Goal: Task Accomplishment & Management: Complete application form

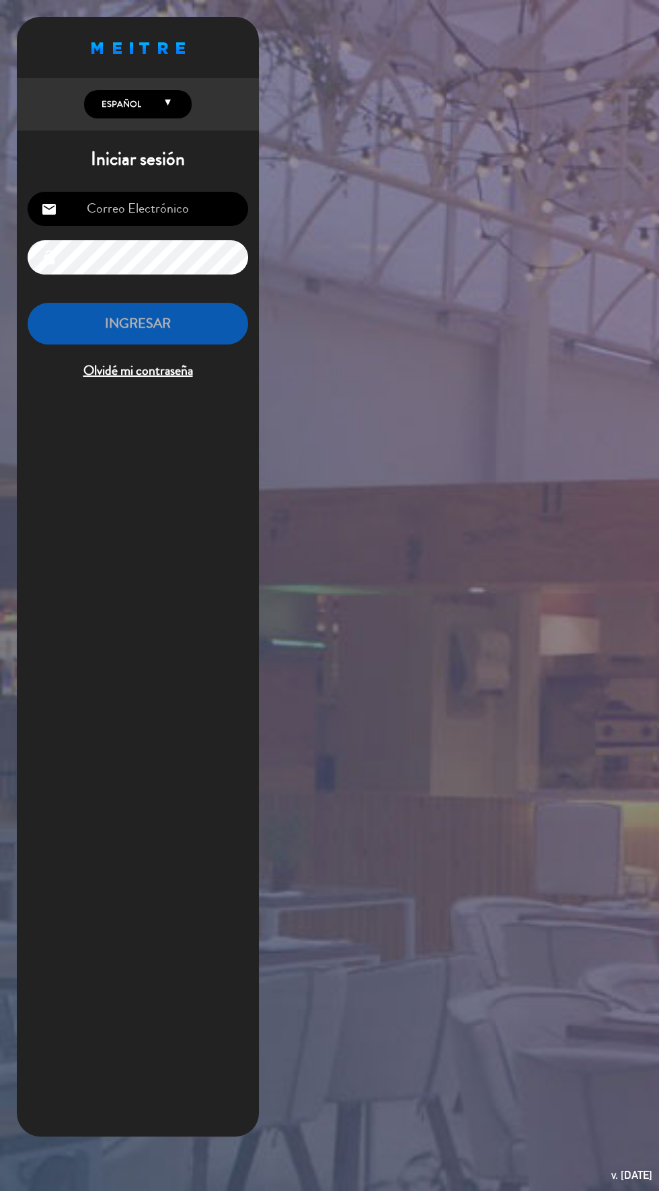
click at [106, 219] on input "email" at bounding box center [138, 209] width 221 height 34
type input "hks2.ba@gmail.com"
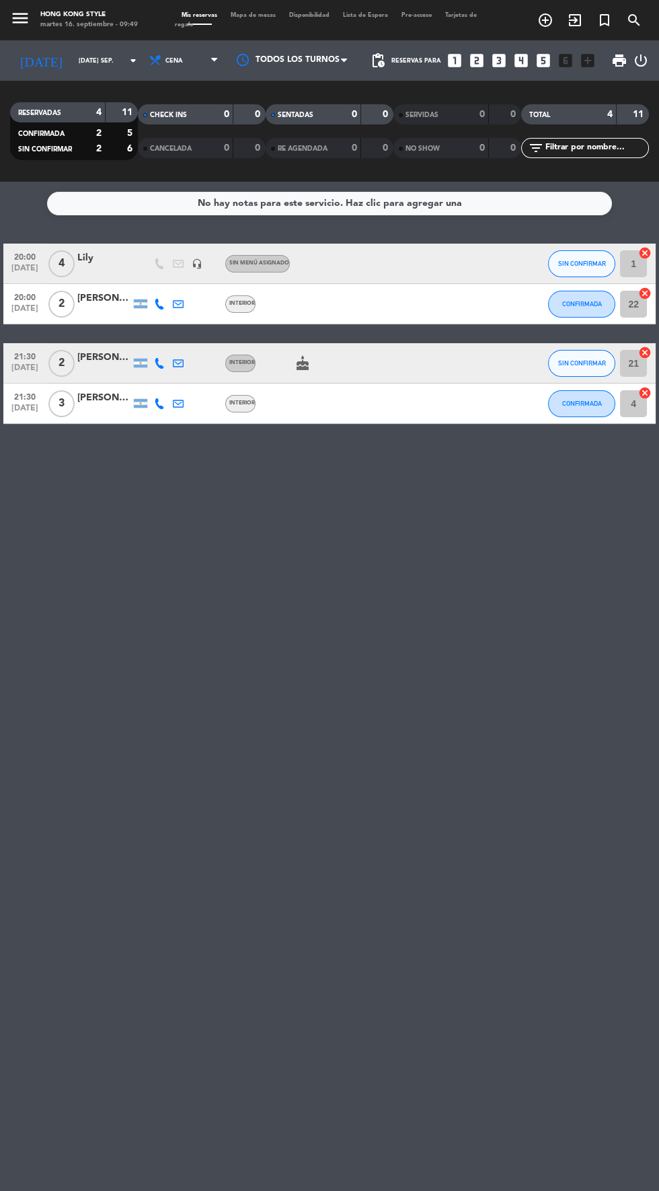
click at [243, 15] on span "Mapa de mesas" at bounding box center [253, 15] width 59 height 6
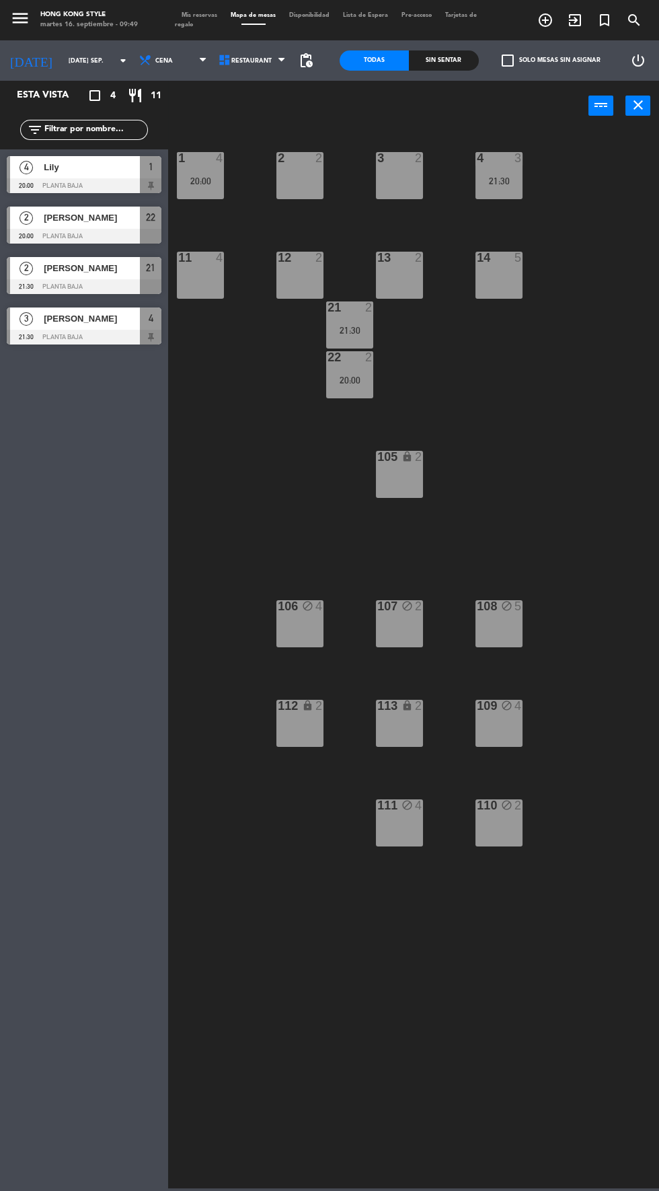
click at [514, 195] on div "4 3 21:30" at bounding box center [499, 175] width 47 height 47
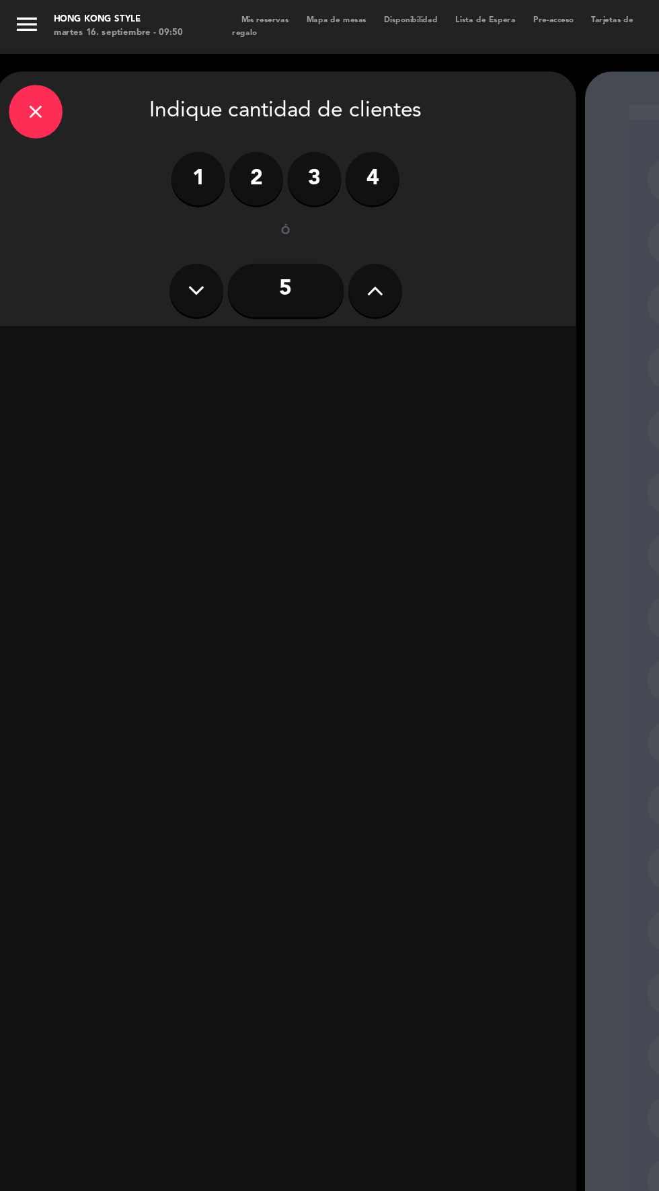
click at [225, 213] on input "5" at bounding box center [215, 218] width 87 height 40
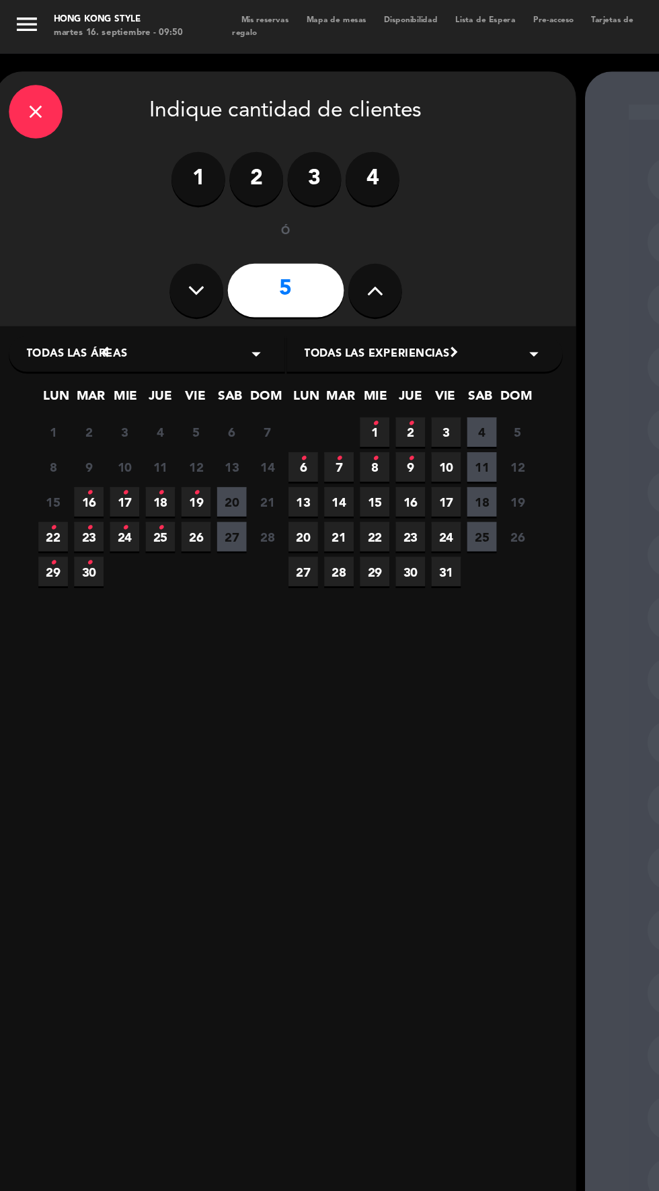
click at [61, 377] on span "16 •" at bounding box center [67, 378] width 22 height 22
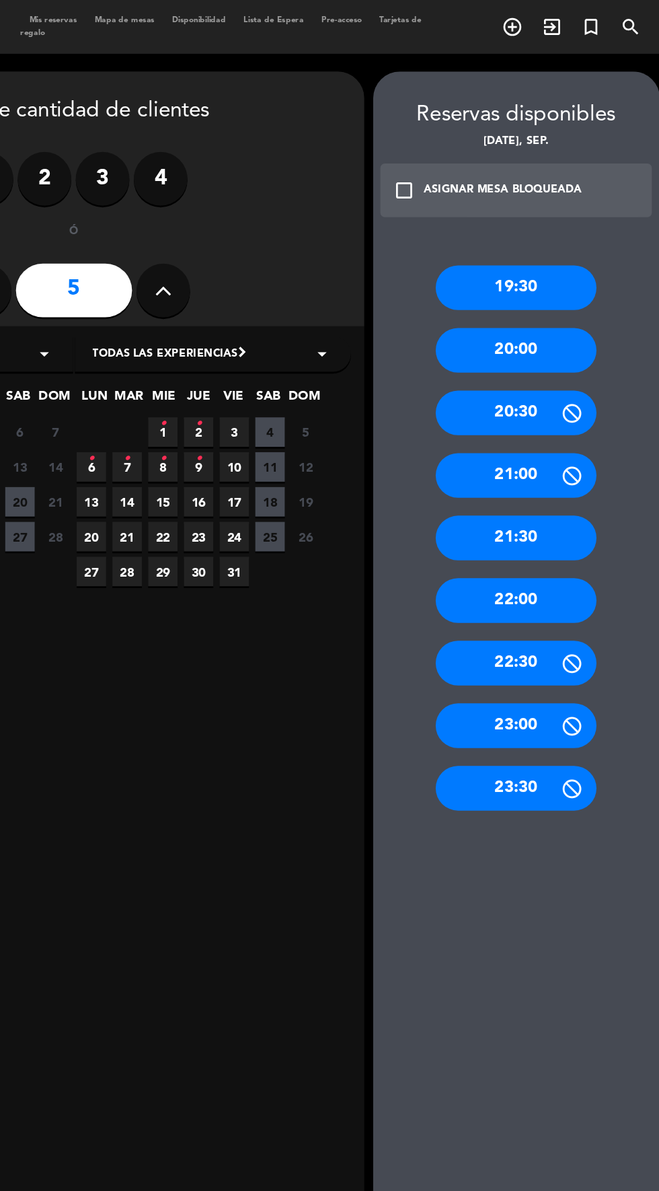
click at [562, 268] on div "20:00" at bounding box center [548, 264] width 121 height 34
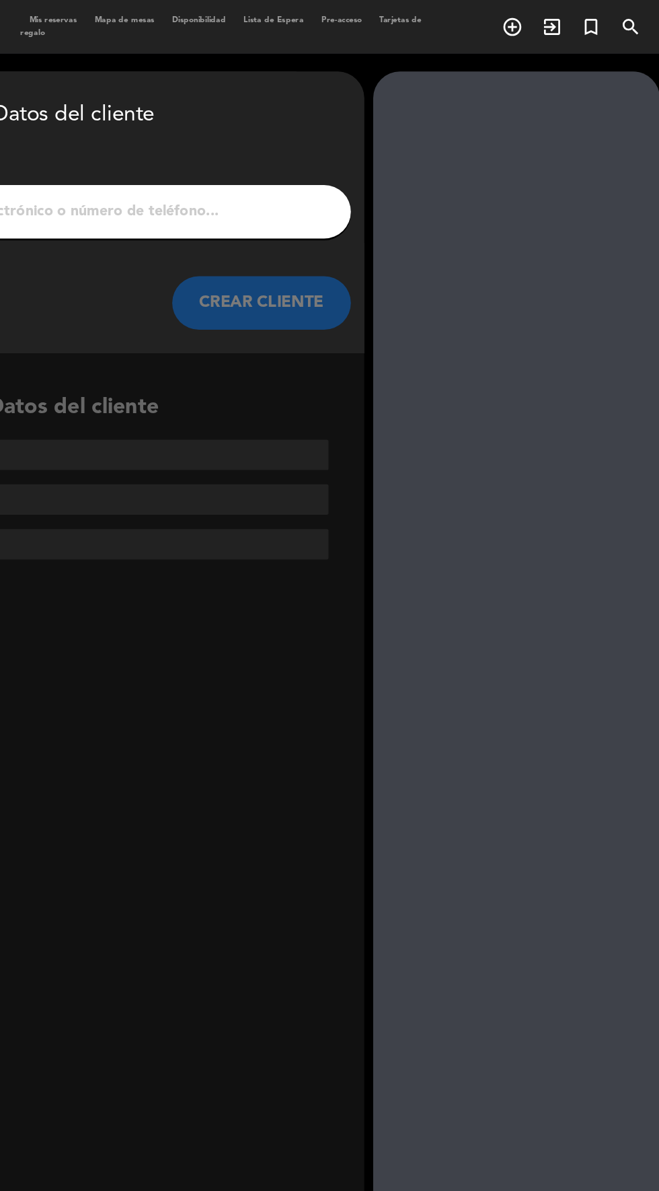
click at [237, 154] on input "1" at bounding box center [215, 159] width 397 height 19
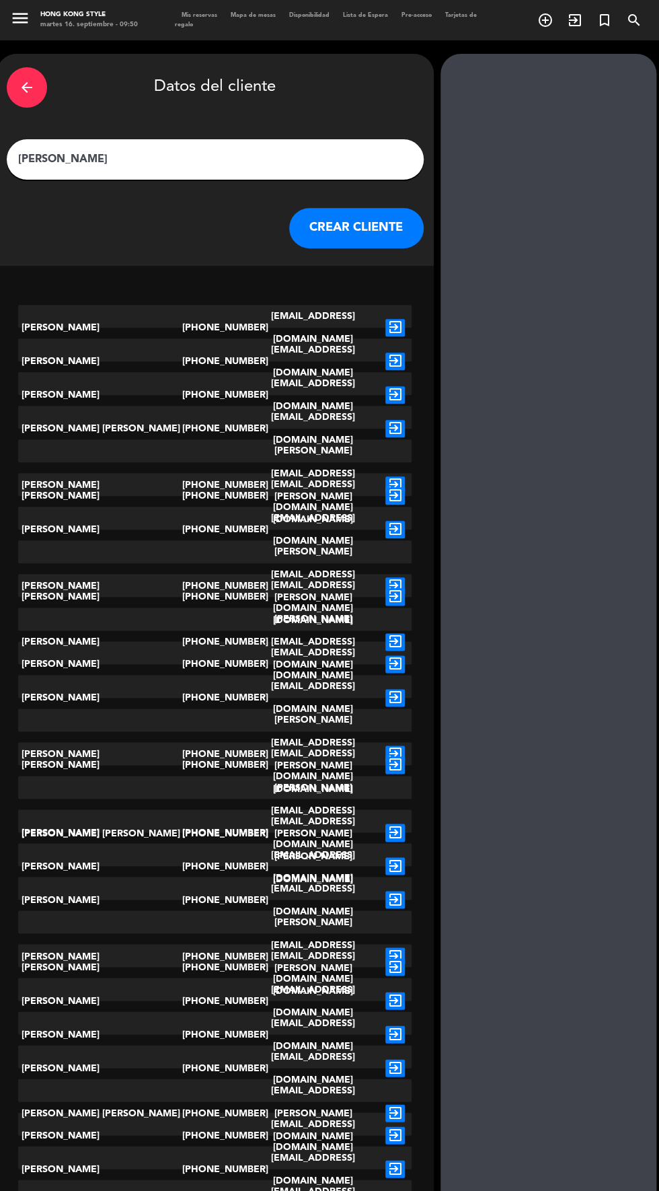
click at [116, 159] on input "[PERSON_NAME]" at bounding box center [215, 159] width 397 height 19
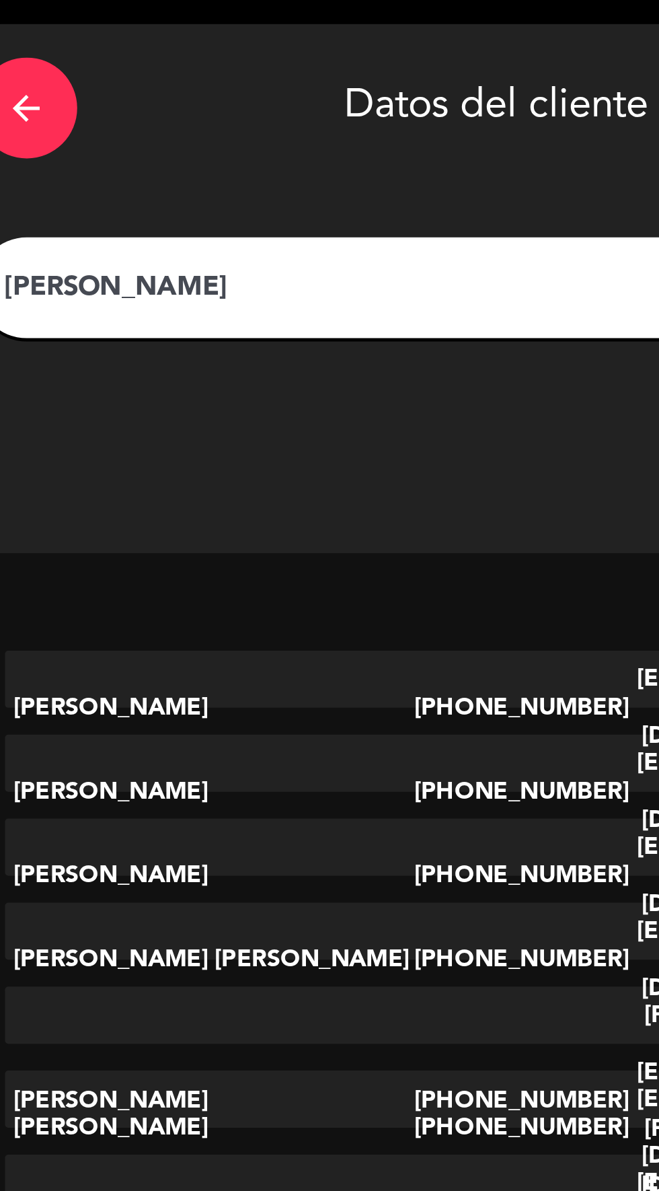
type input "[PERSON_NAME]"
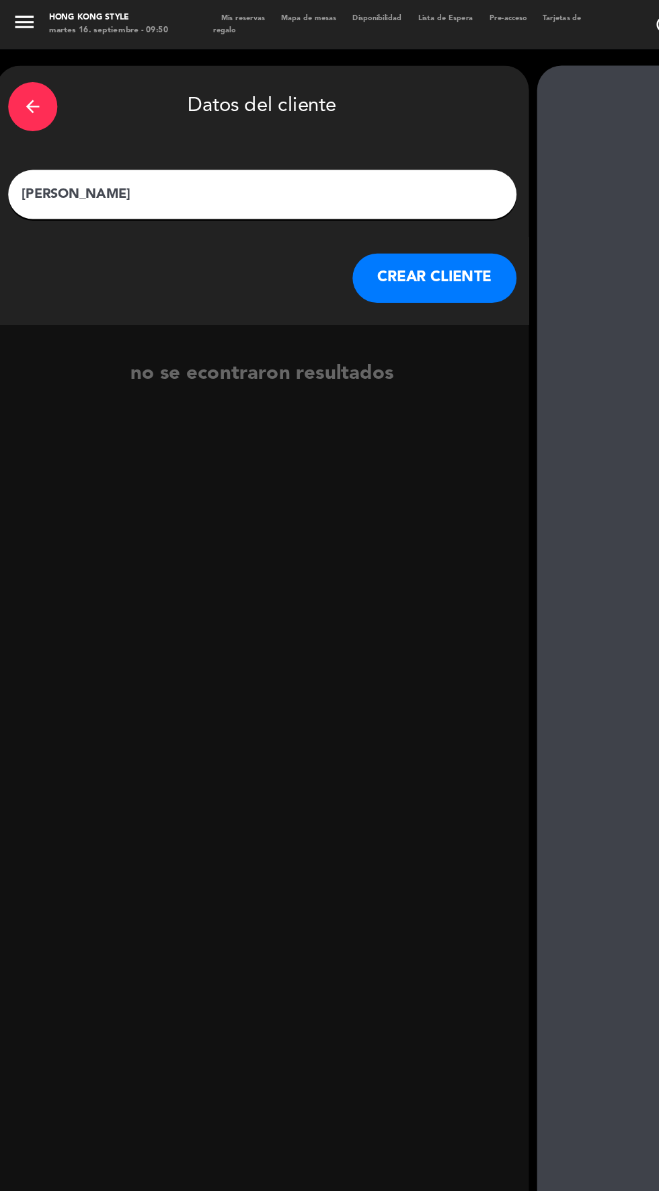
click at [389, 221] on button "CREAR CLIENTE" at bounding box center [356, 228] width 135 height 40
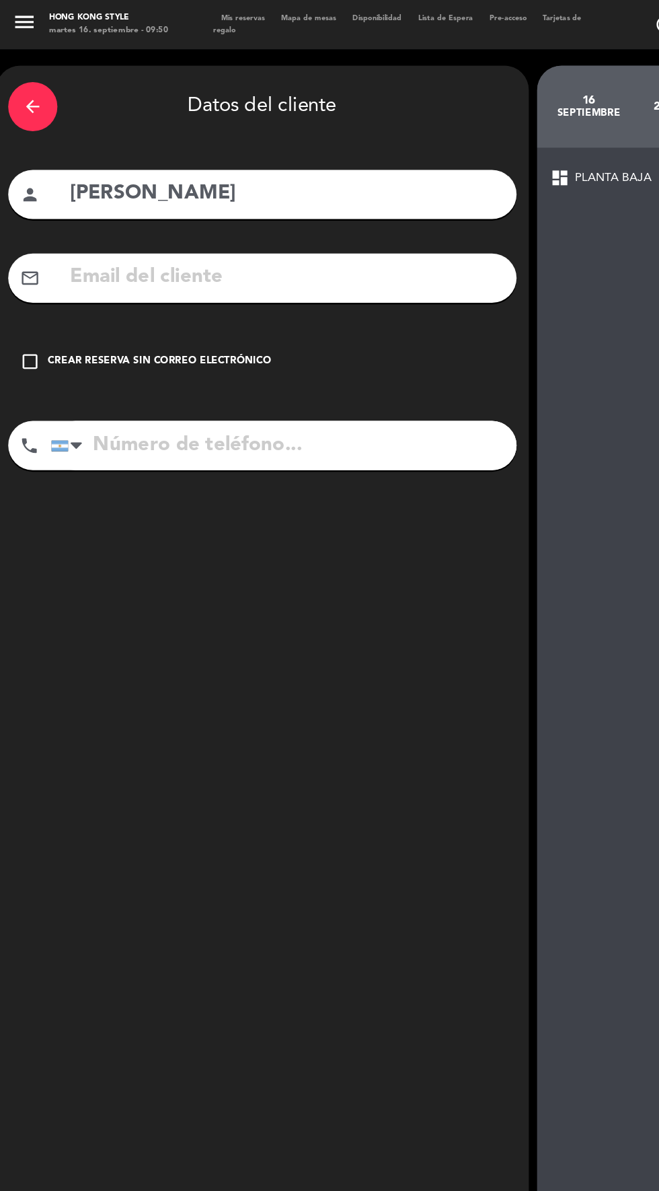
click at [28, 296] on icon "check_box_outline_blank" at bounding box center [25, 297] width 16 height 16
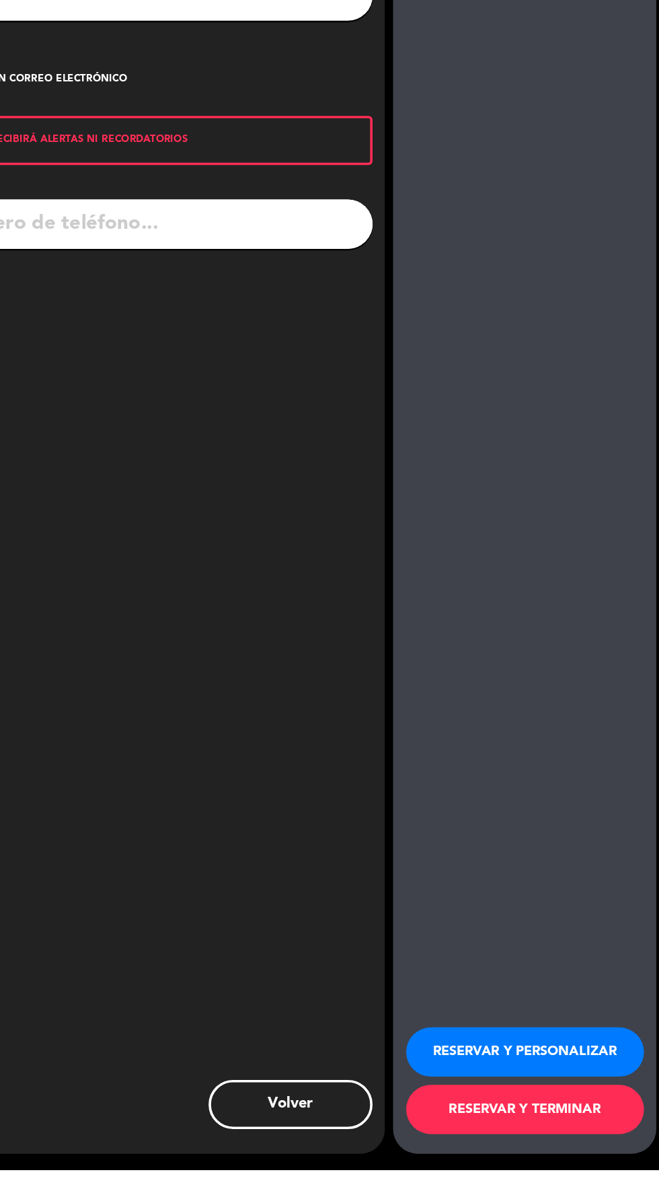
click at [589, 1161] on button "RESERVAR Y TERMINAR" at bounding box center [548, 1141] width 195 height 40
